Goal: Information Seeking & Learning: Compare options

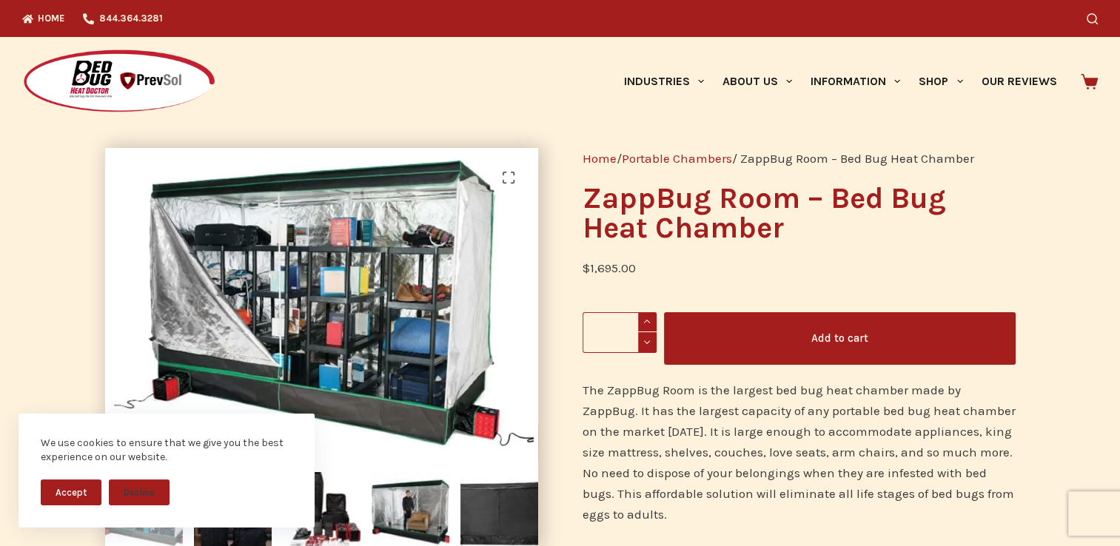
click at [705, 160] on link "Portable Chambers" at bounding box center [677, 158] width 110 height 15
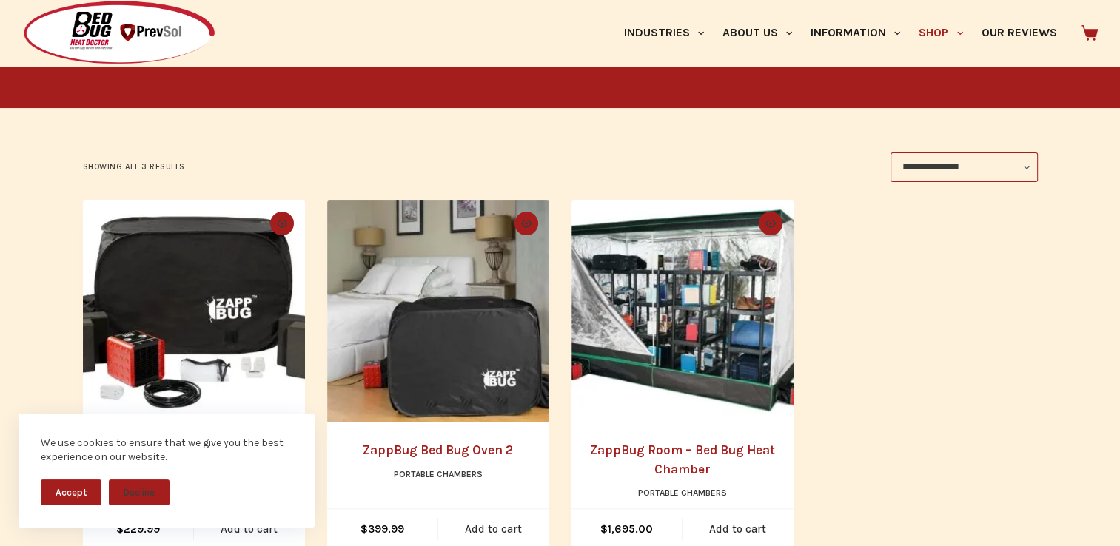
scroll to position [239, 0]
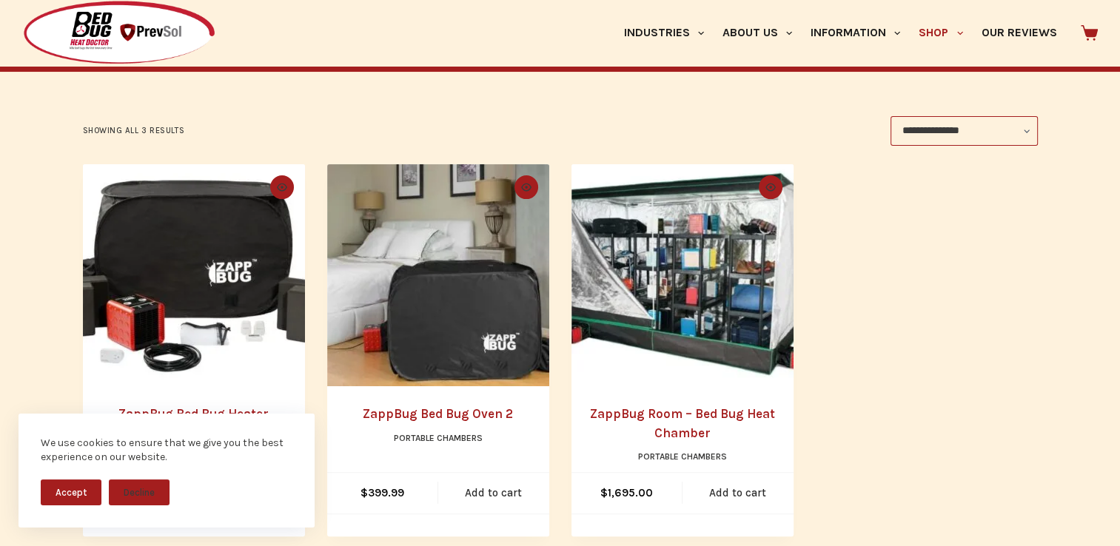
click at [733, 369] on img "ZappBug Room - Bed Bug Heat Chamber" at bounding box center [682, 275] width 222 height 222
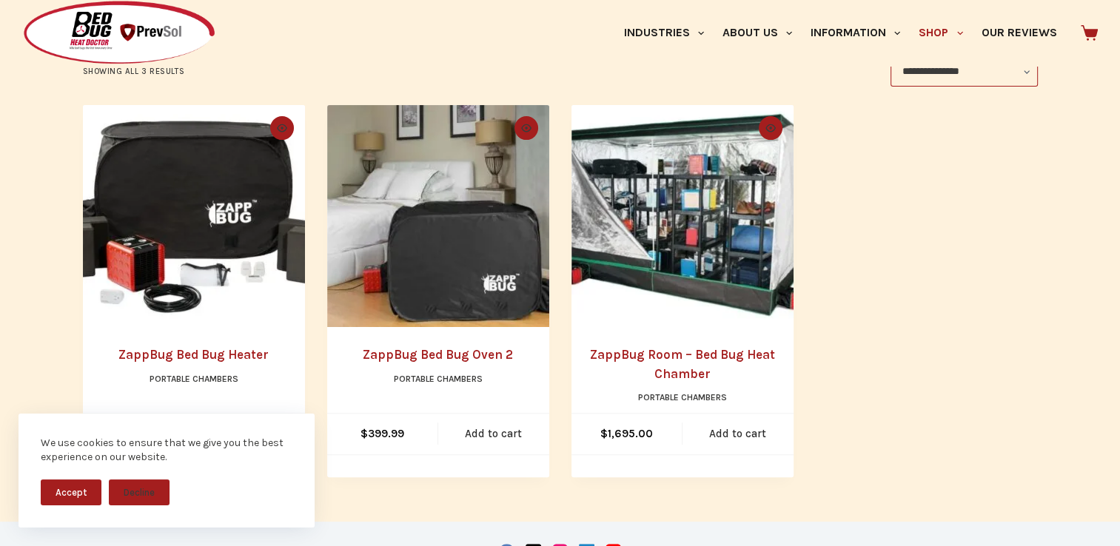
click at [428, 268] on img "ZappBug Bed Bug Oven 2" at bounding box center [438, 216] width 222 height 222
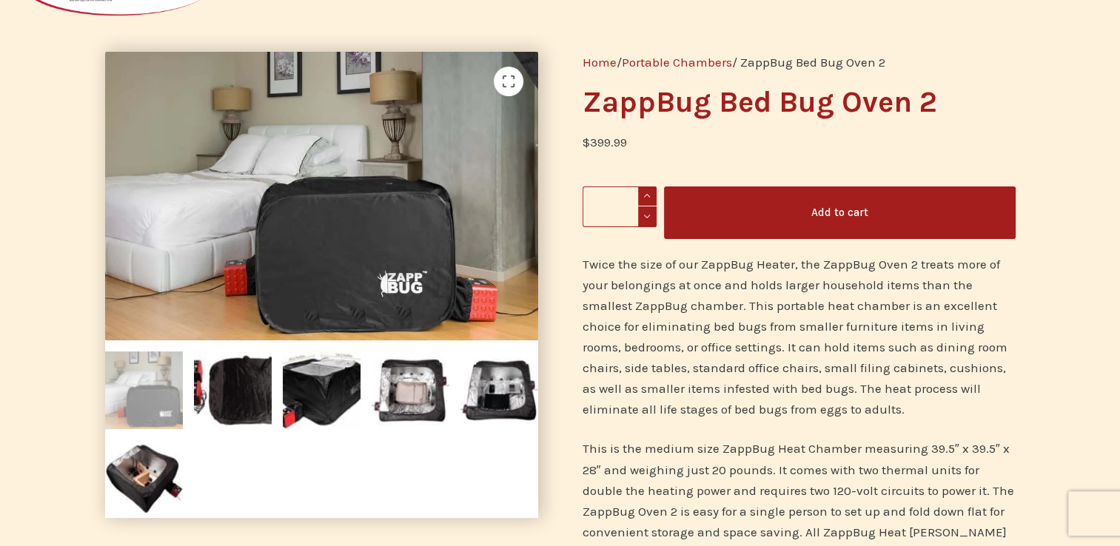
scroll to position [95, 0]
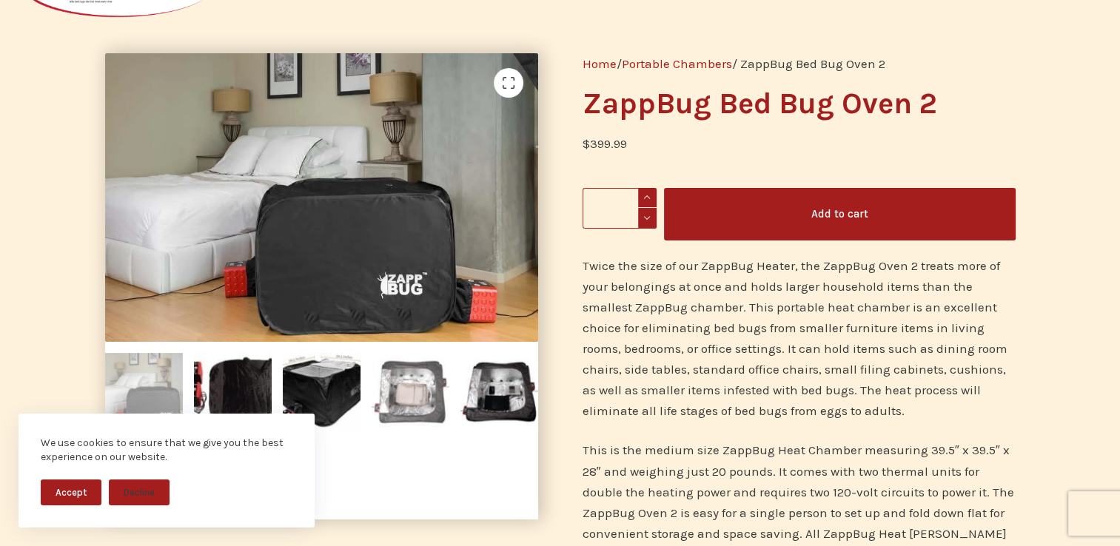
click at [402, 391] on img at bounding box center [411, 392] width 78 height 78
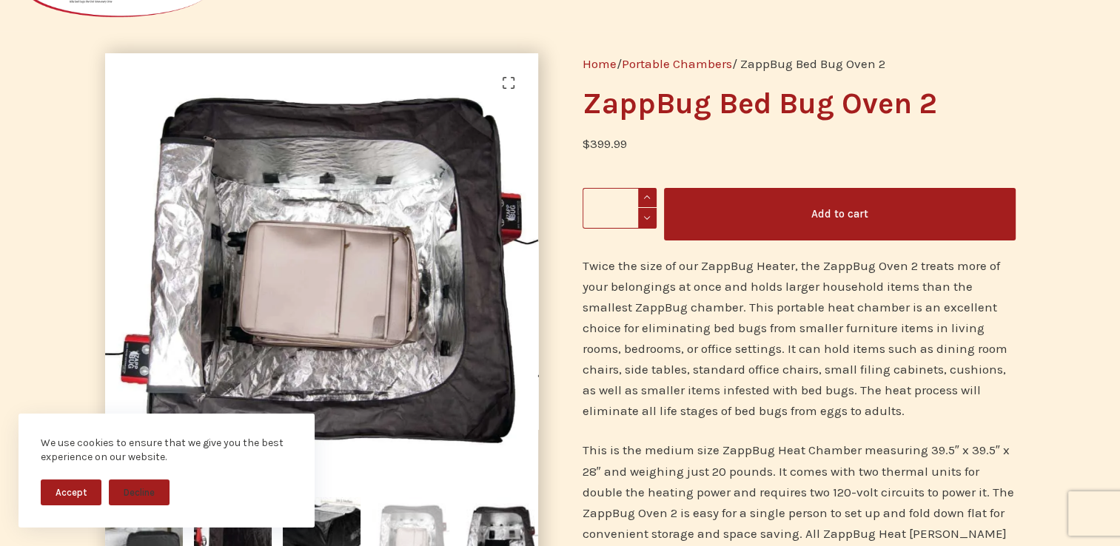
scroll to position [0, 0]
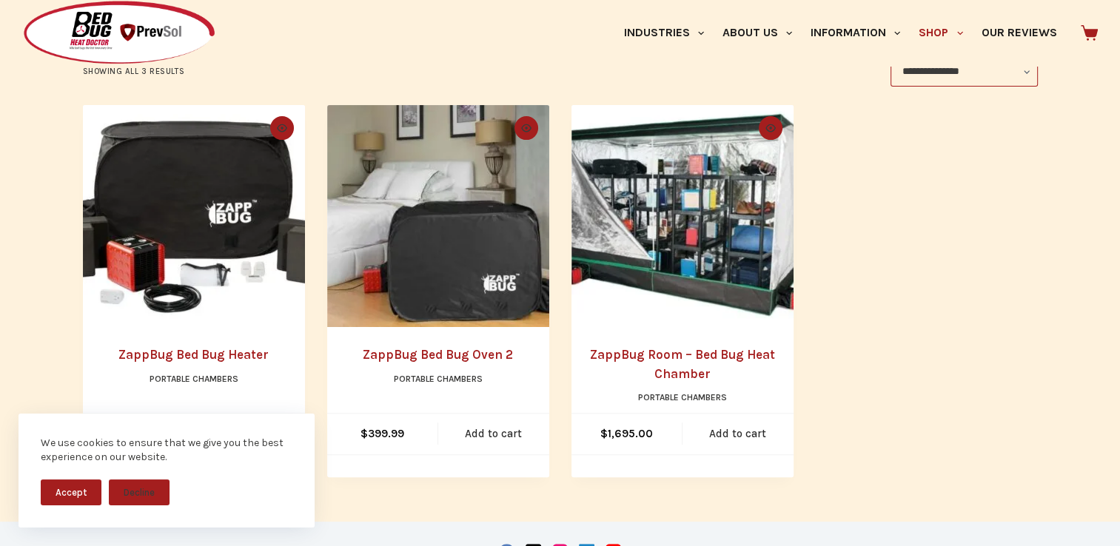
click at [679, 321] on img "ZappBug Room - Bed Bug Heat Chamber" at bounding box center [682, 216] width 222 height 222
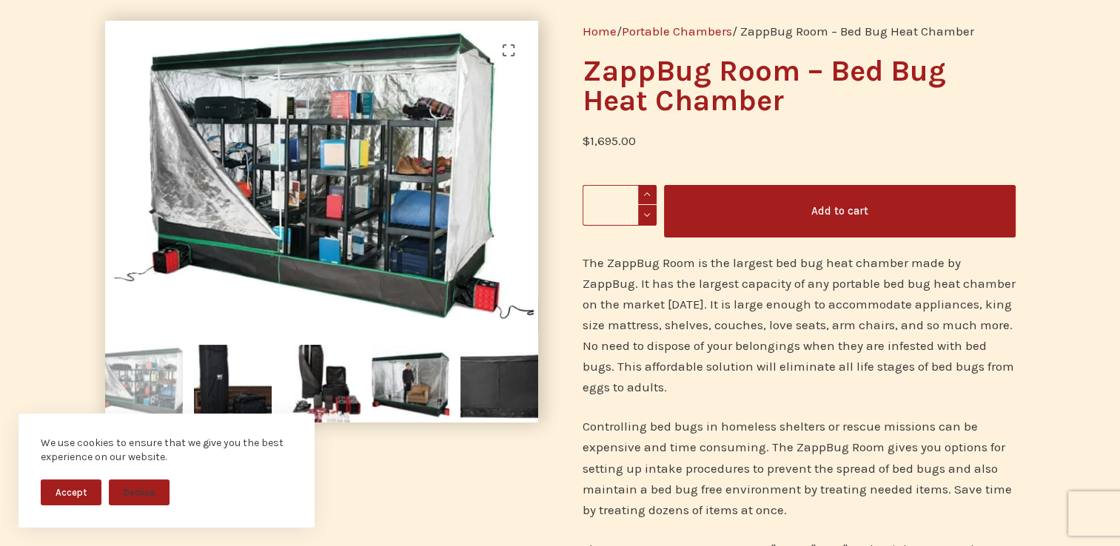
scroll to position [129, 0]
